Goal: Entertainment & Leisure: Browse casually

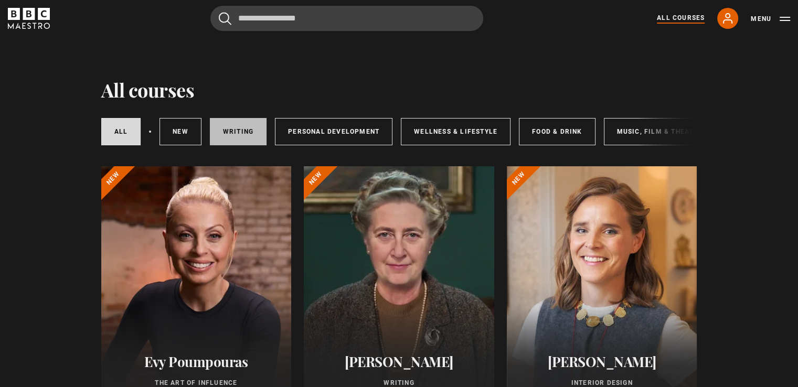
click at [245, 128] on link "Writing" at bounding box center [238, 131] width 57 height 27
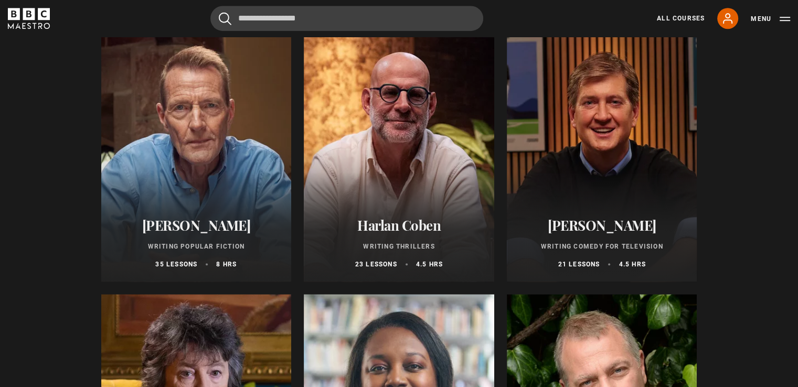
scroll to position [629, 0]
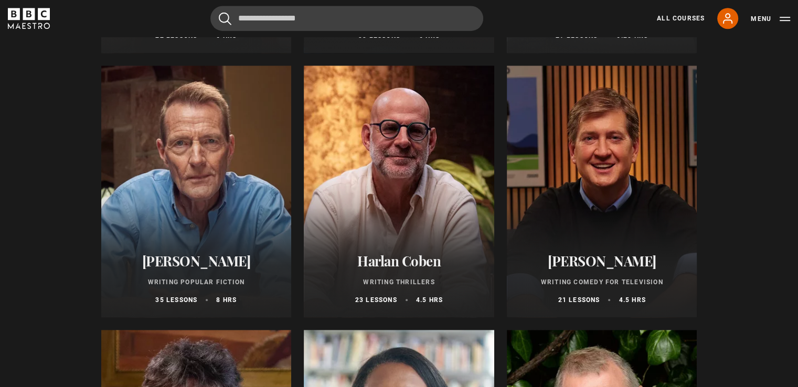
click at [591, 265] on h2 "[PERSON_NAME]" at bounding box center [601, 261] width 165 height 16
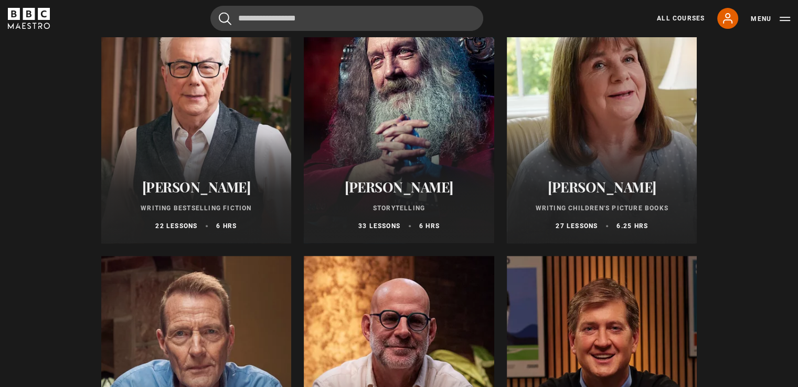
scroll to position [419, 0]
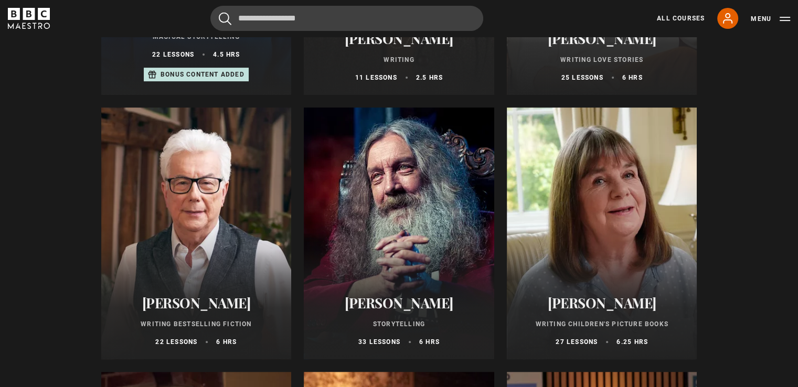
scroll to position [367, 0]
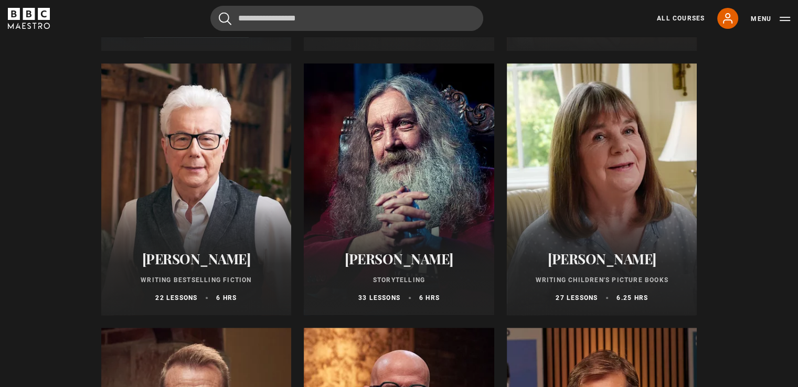
click at [182, 210] on div at bounding box center [196, 189] width 190 height 252
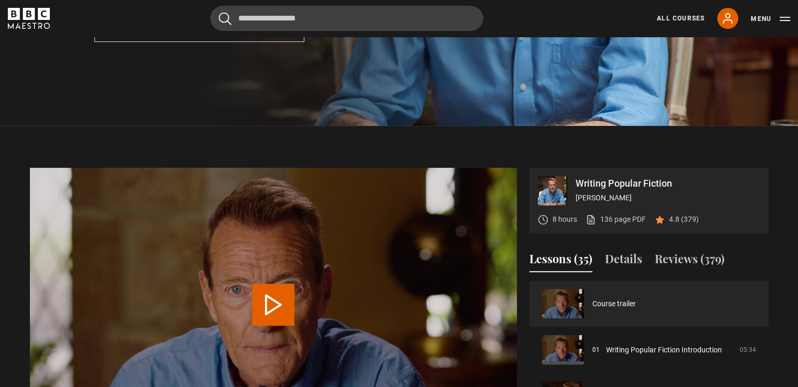
scroll to position [419, 0]
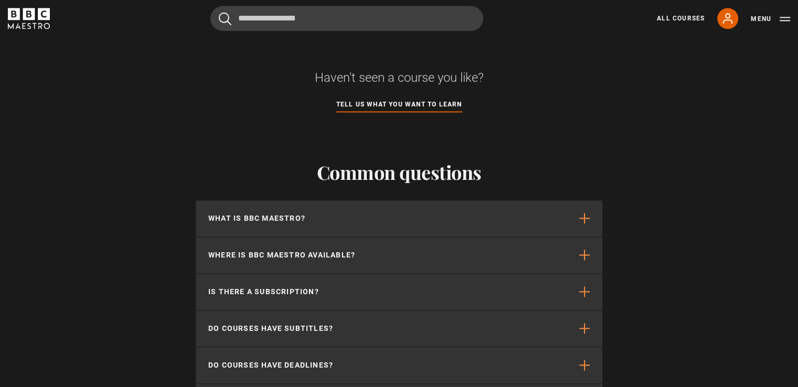
scroll to position [1416, 0]
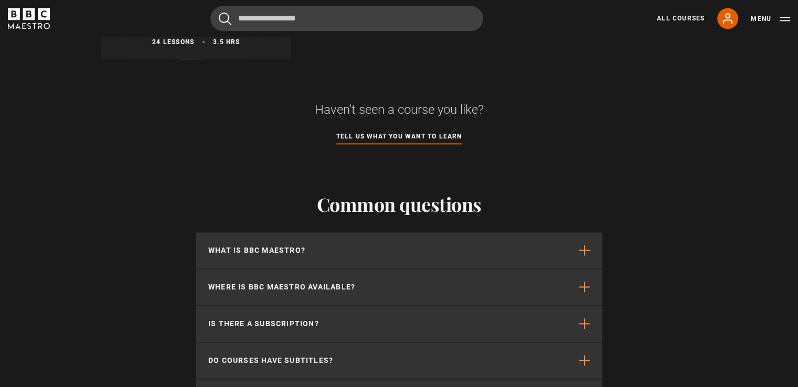
click at [46, 14] on icon "BBC Maestro" at bounding box center [44, 14] width 12 height 12
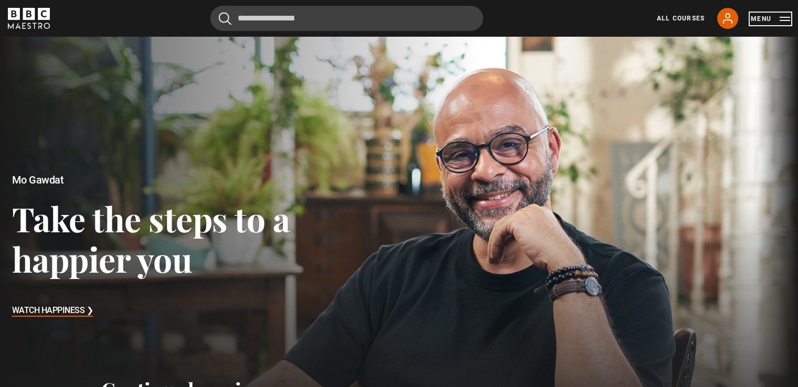
drag, startPoint x: 0, startPoint y: 0, endPoint x: 774, endPoint y: 19, distance: 774.2
click at [774, 19] on button "Menu" at bounding box center [769, 19] width 39 height 10
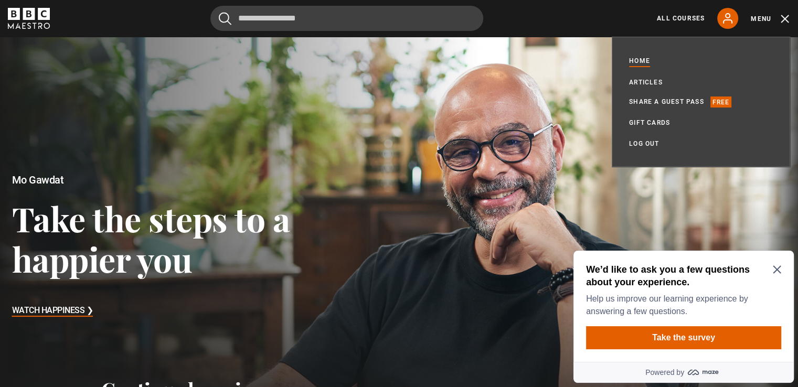
click at [594, 110] on div at bounding box center [398, 246] width 817 height 430
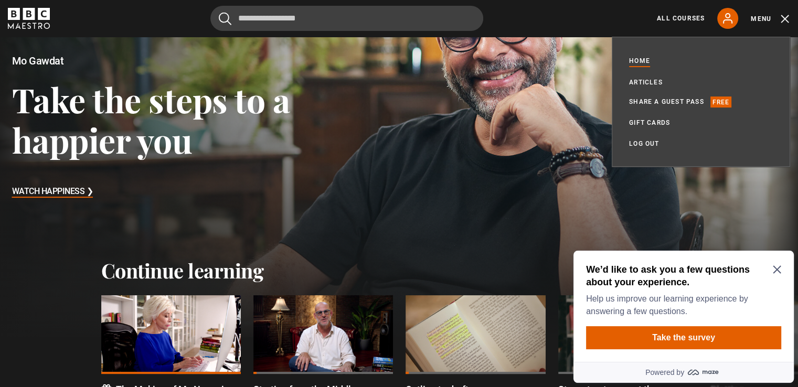
scroll to position [210, 0]
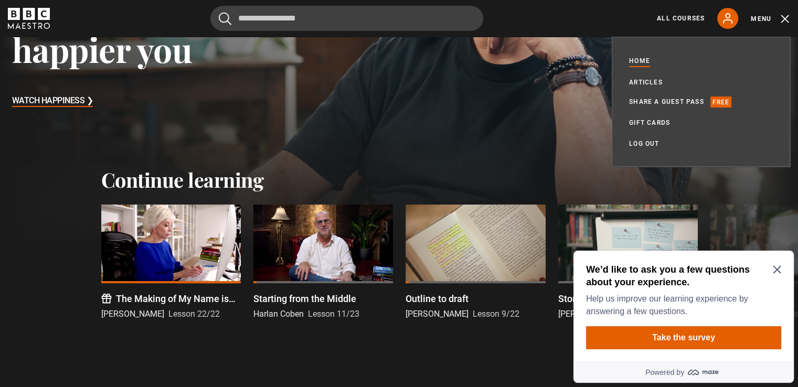
click at [778, 268] on icon "Close Maze Prompt" at bounding box center [776, 270] width 8 height 8
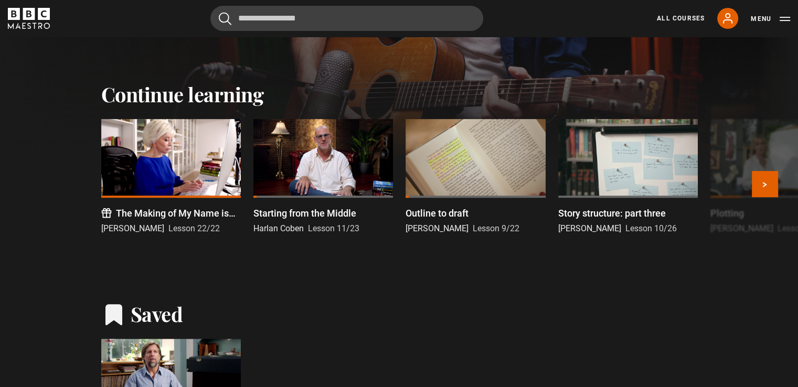
scroll to position [262, 0]
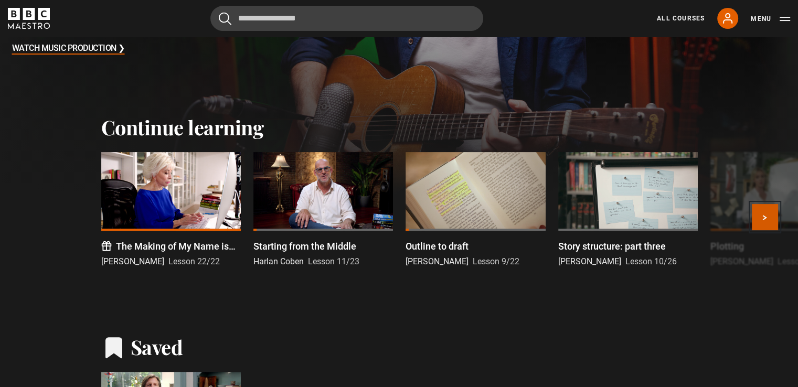
click at [765, 215] on button "Next" at bounding box center [764, 217] width 26 height 26
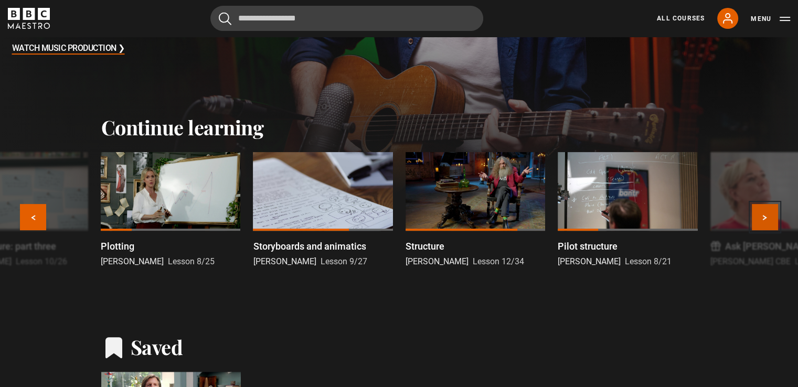
click at [765, 215] on button "Next" at bounding box center [764, 217] width 26 height 26
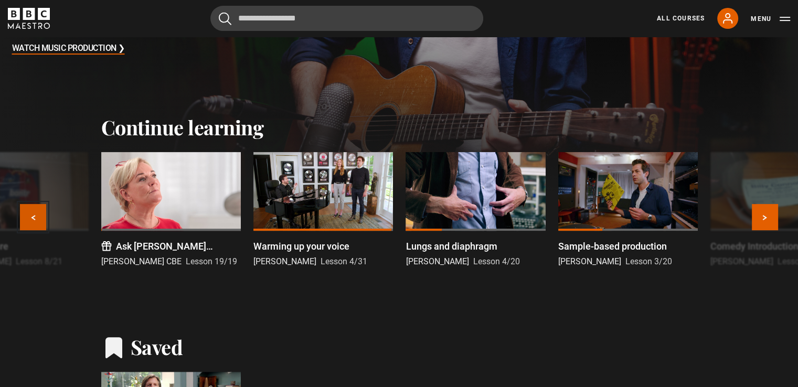
click at [20, 211] on button "Previous" at bounding box center [33, 217] width 26 height 26
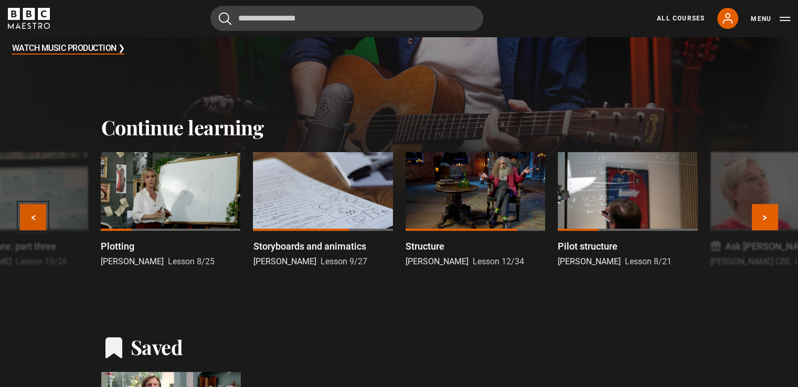
click at [20, 211] on button "Previous" at bounding box center [33, 217] width 26 height 26
click at [19, 211] on div "The Making of My Name is [PERSON_NAME] del [PERSON_NAME] [PERSON_NAME] Lesson 2…" at bounding box center [399, 222] width 798 height 141
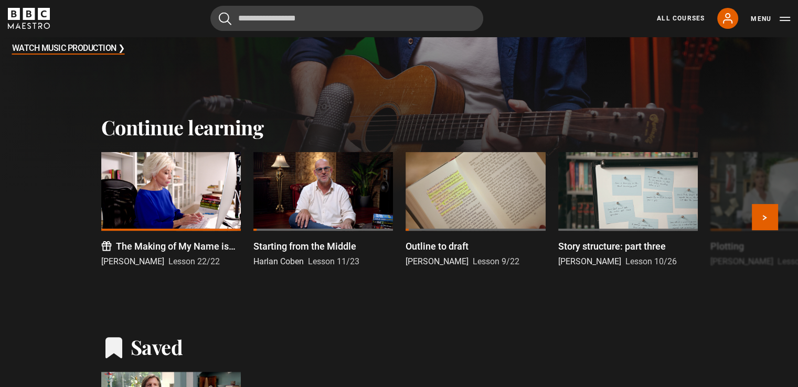
click at [19, 211] on div "The Making of My Name is [PERSON_NAME] del [PERSON_NAME] [PERSON_NAME] Lesson 2…" at bounding box center [399, 222] width 798 height 141
